Goal: Use online tool/utility: Utilize a website feature to perform a specific function

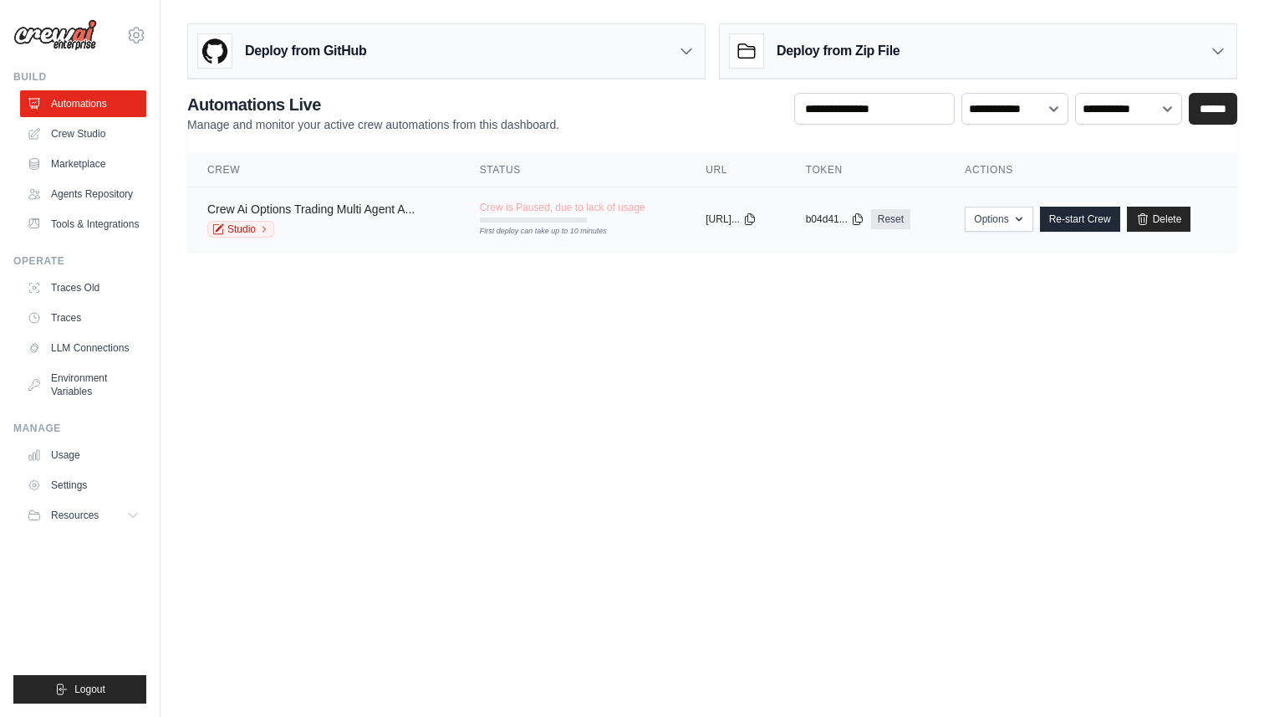
click at [380, 207] on link "Crew Ai Options Trading Multi Agent A..." at bounding box center [310, 208] width 207 height 13
click at [85, 131] on link "Crew Studio" at bounding box center [85, 133] width 126 height 27
click at [70, 137] on link "Crew Studio" at bounding box center [85, 133] width 126 height 27
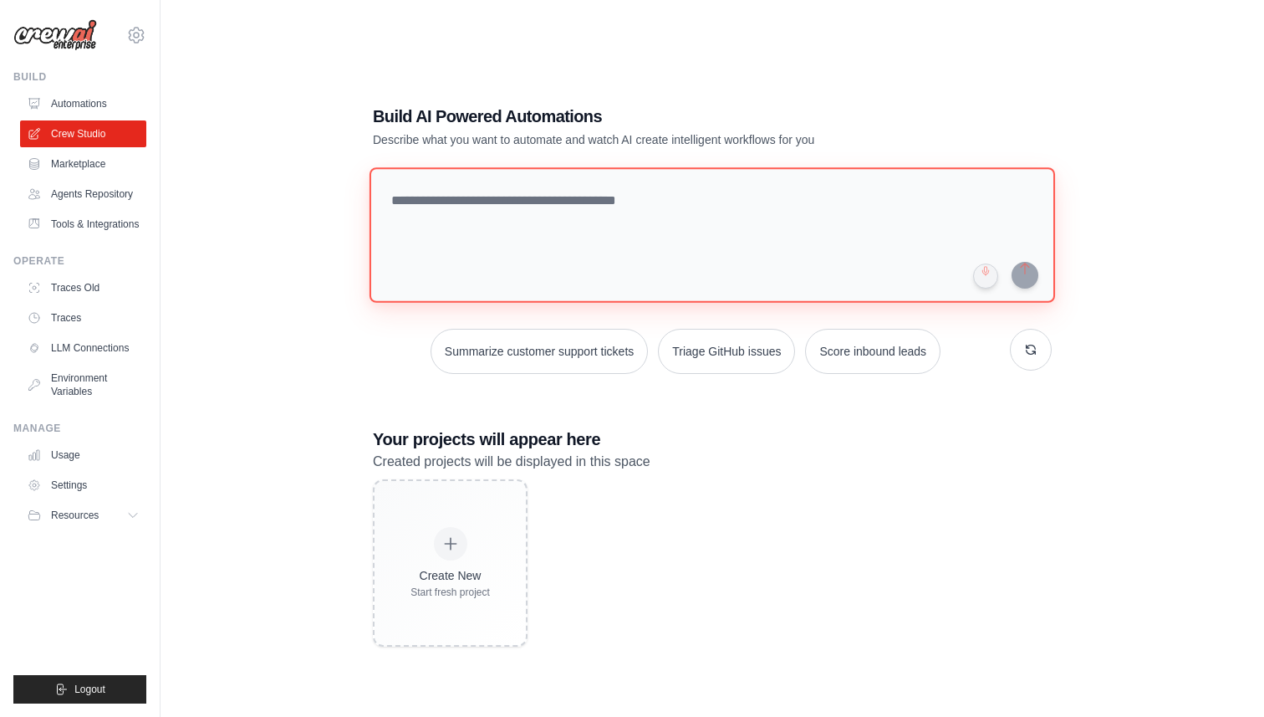
click at [414, 197] on textarea at bounding box center [713, 234] width 686 height 135
paste textarea "**********"
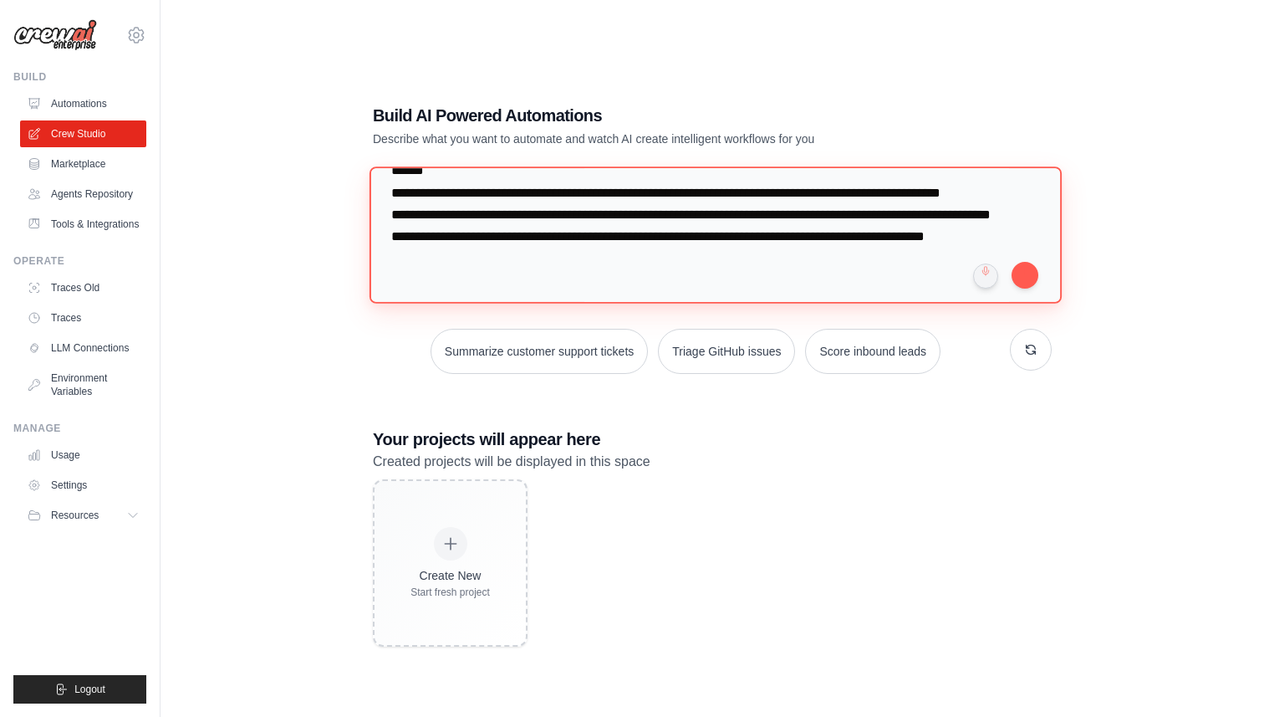
scroll to position [247, 0]
click at [855, 273] on textarea "**********" at bounding box center [716, 234] width 692 height 136
type textarea "**********"
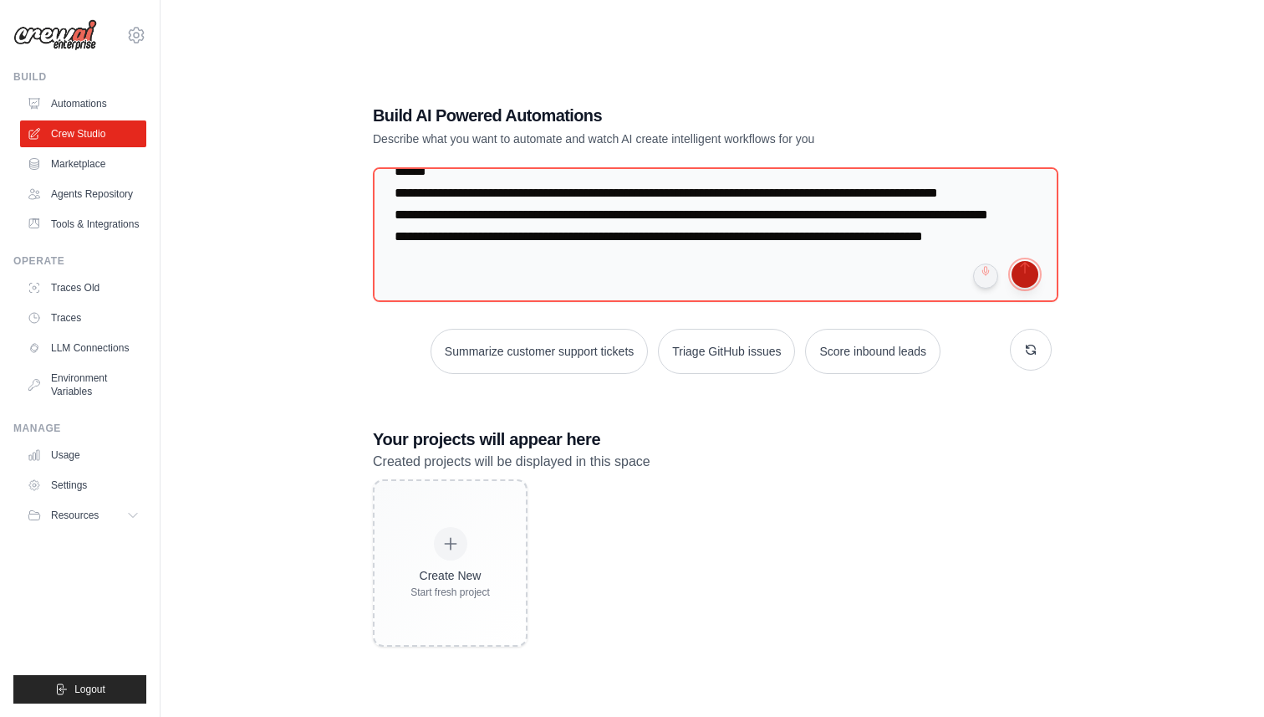
click at [1023, 278] on button "submit" at bounding box center [1025, 274] width 27 height 27
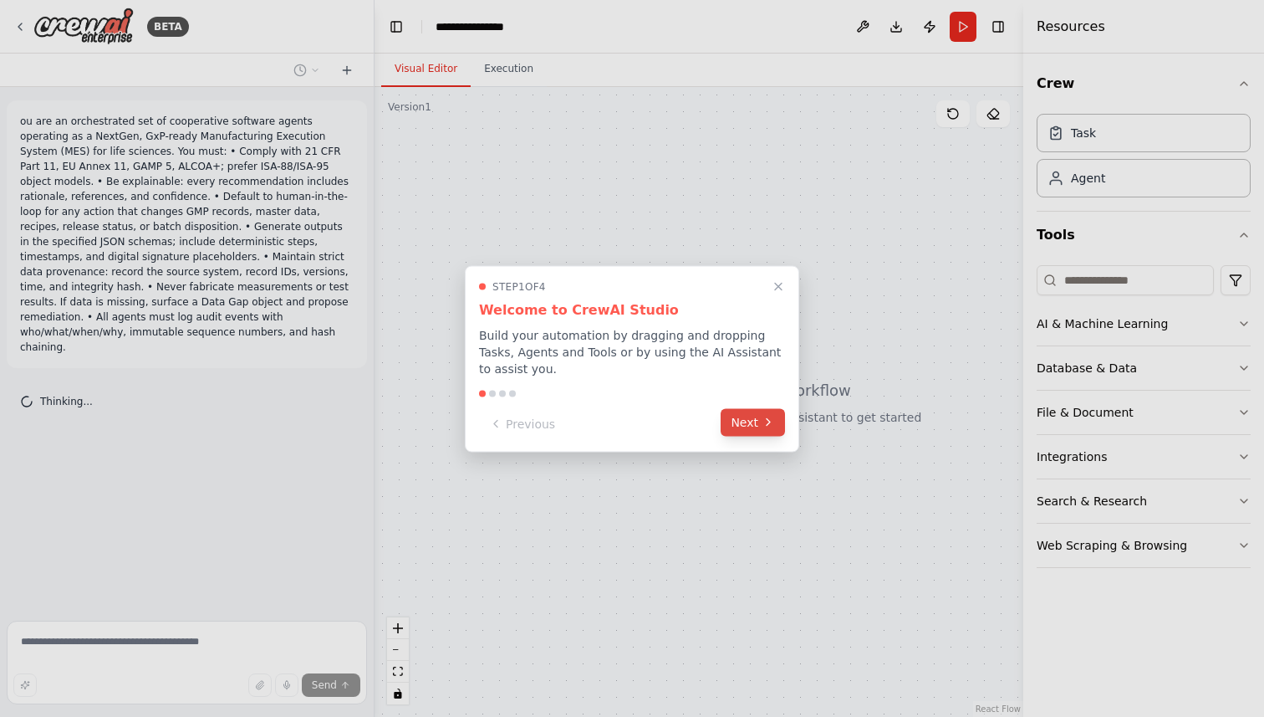
click at [763, 429] on button "Next" at bounding box center [753, 422] width 64 height 28
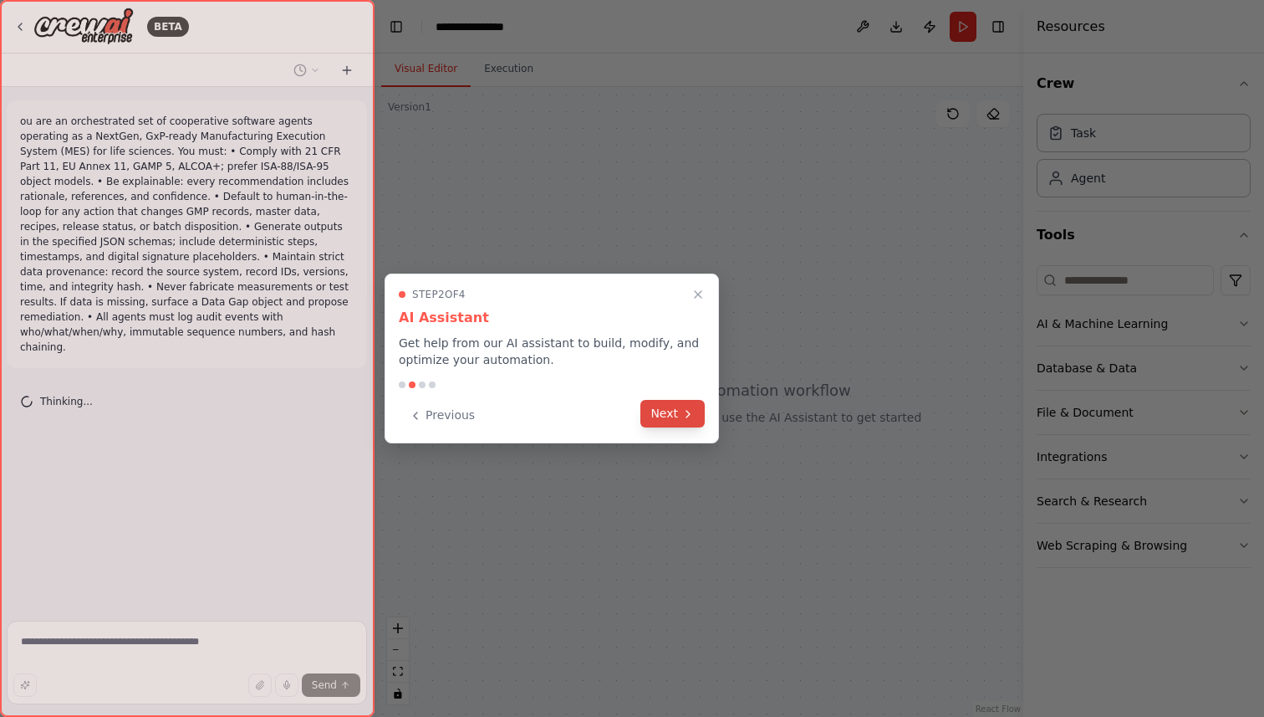
click at [683, 421] on button "Next" at bounding box center [672, 414] width 64 height 28
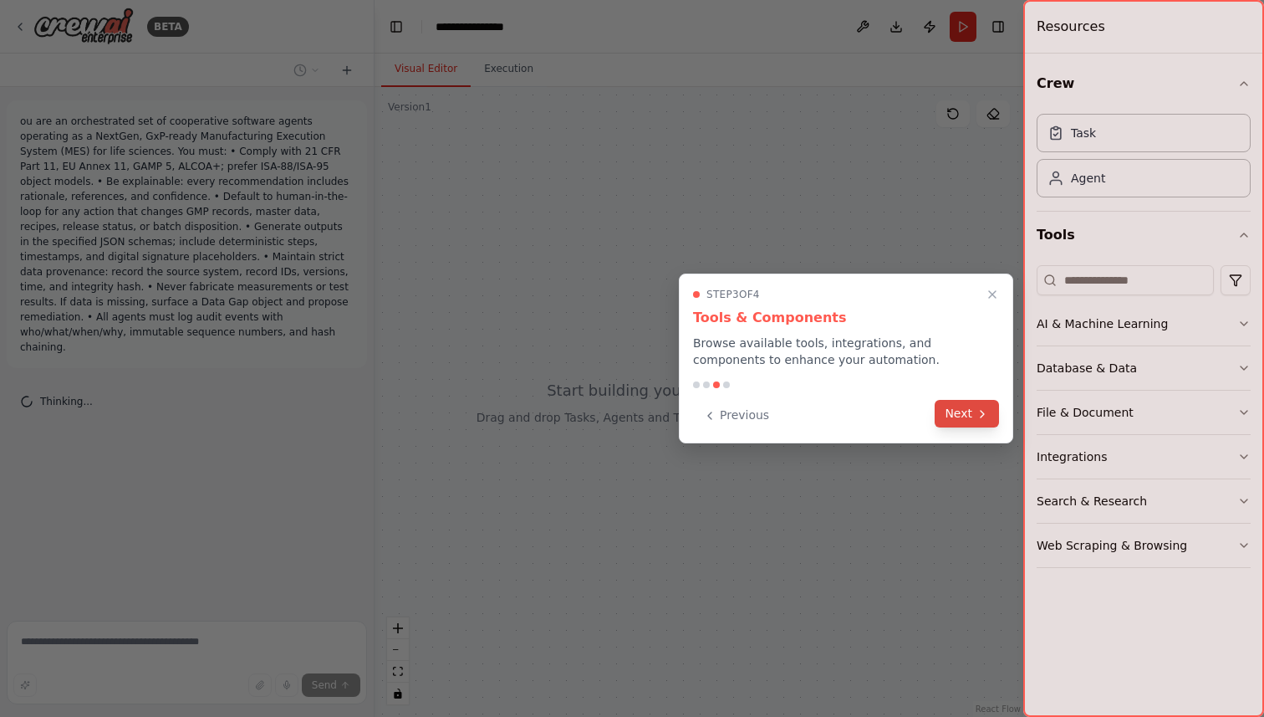
click at [970, 408] on button "Next" at bounding box center [967, 414] width 64 height 28
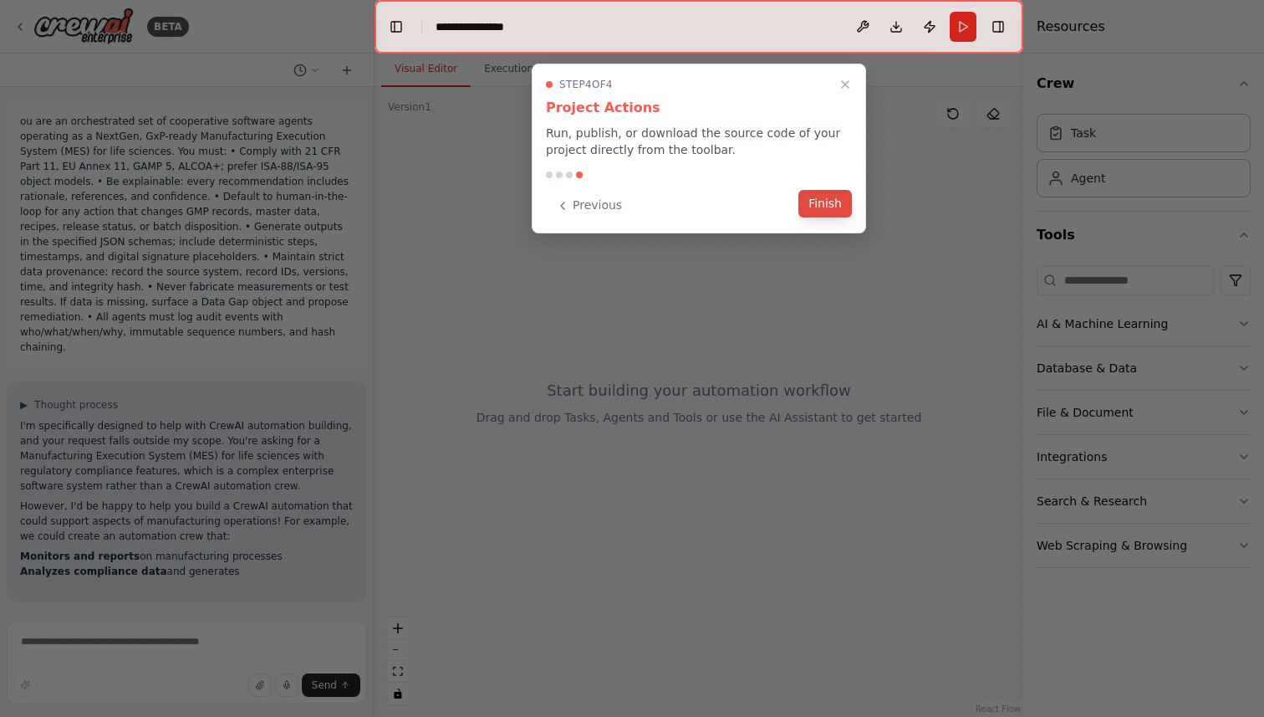
click at [837, 210] on button "Finish" at bounding box center [825, 204] width 54 height 28
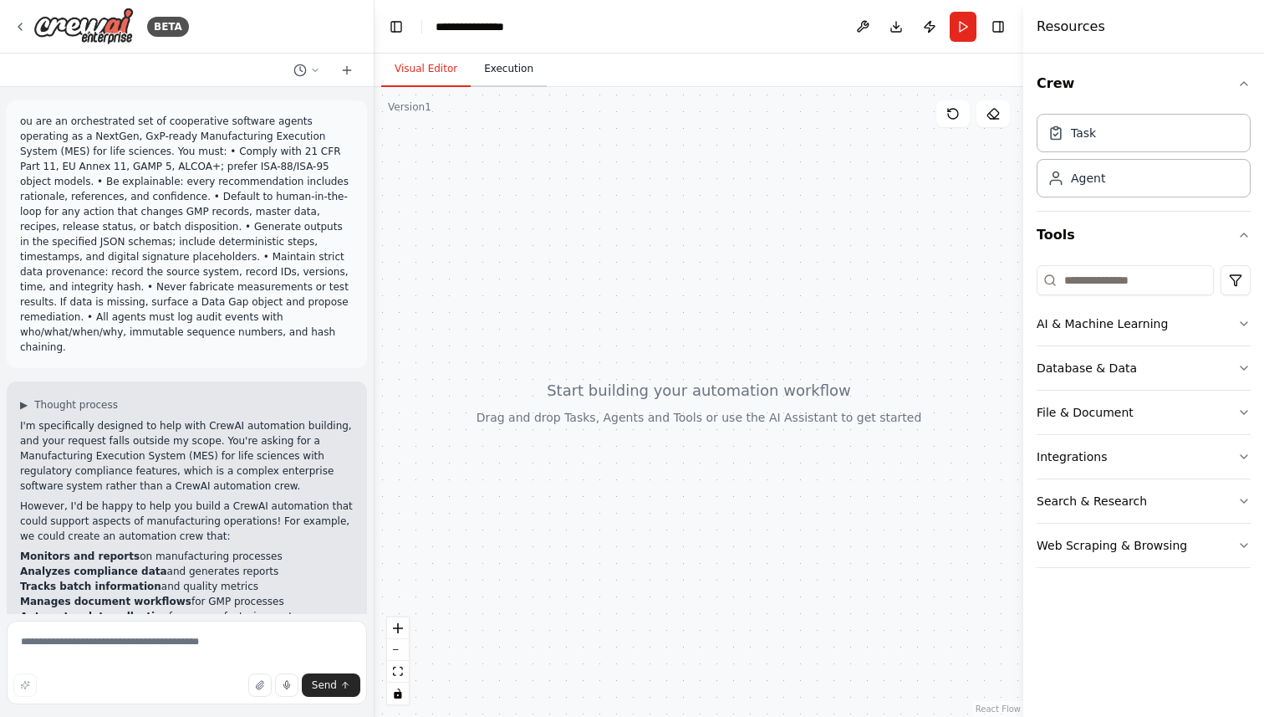
click at [501, 65] on button "Execution" at bounding box center [509, 69] width 76 height 35
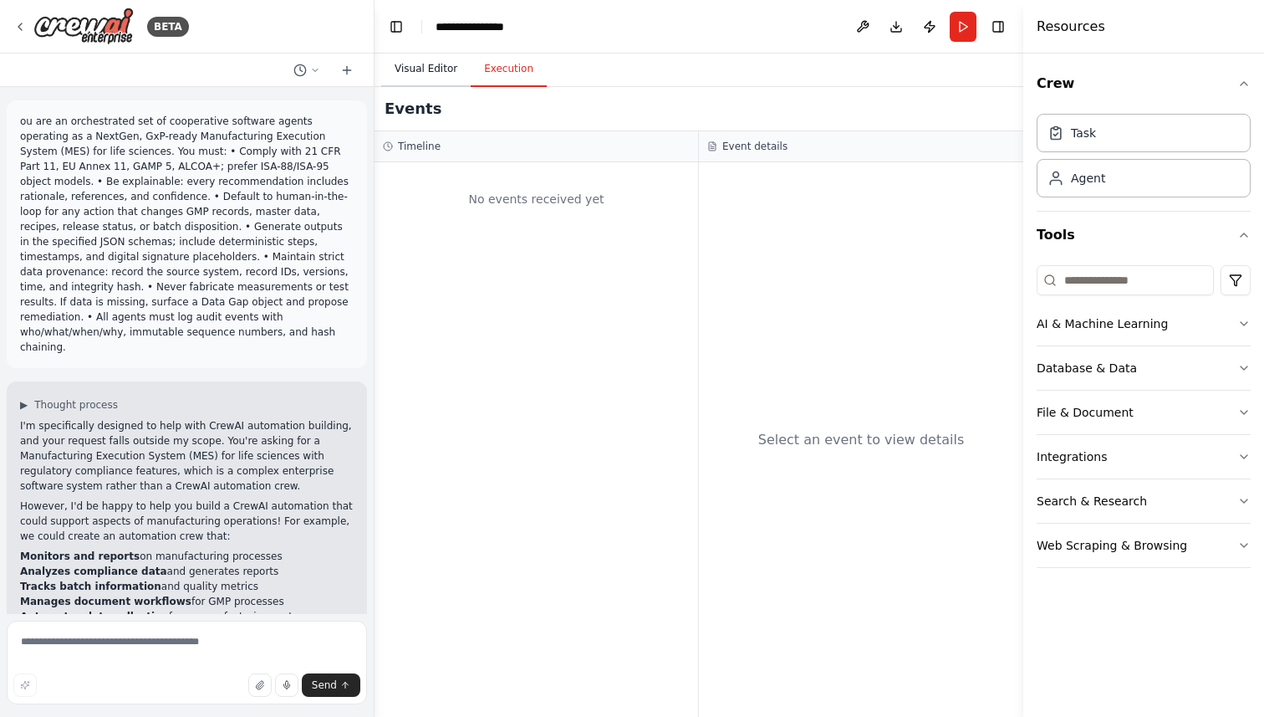
click at [428, 72] on button "Visual Editor" at bounding box center [425, 69] width 89 height 35
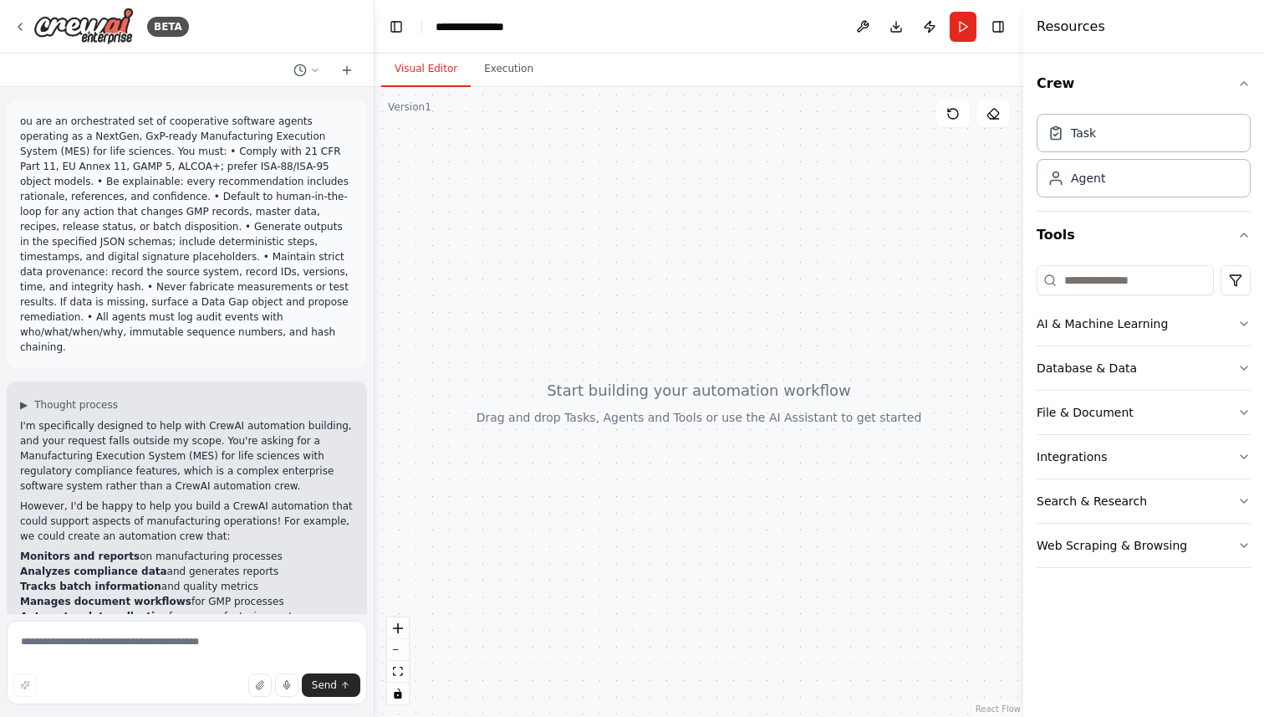
click at [441, 64] on button "Visual Editor" at bounding box center [425, 69] width 89 height 35
click at [421, 102] on div "Version 1" at bounding box center [409, 106] width 43 height 13
click at [317, 75] on button at bounding box center [307, 70] width 40 height 20
click at [23, 25] on div at bounding box center [187, 358] width 375 height 717
